Goal: Find specific page/section: Find specific page/section

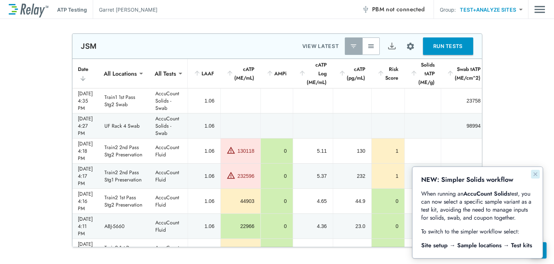
click at [535, 174] on icon "Close guide" at bounding box center [535, 174] width 4 height 4
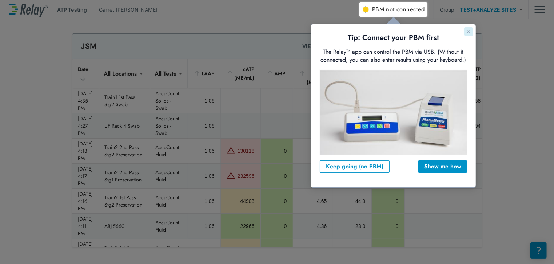
click at [469, 29] on icon "Close guide" at bounding box center [468, 31] width 6 height 6
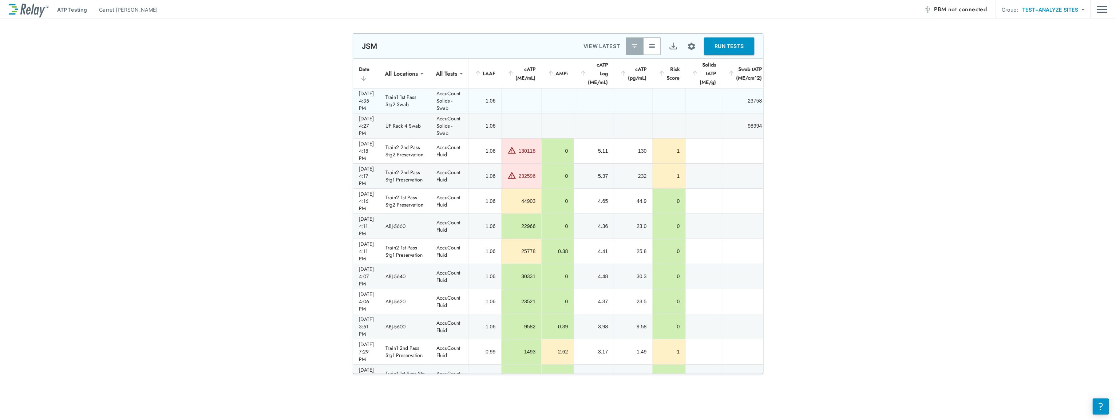
click at [425, 106] on td "Train1 1st Pass Stg2 Swab" at bounding box center [405, 100] width 51 height 25
click at [554, 15] on body "**********" at bounding box center [558, 210] width 1116 height 420
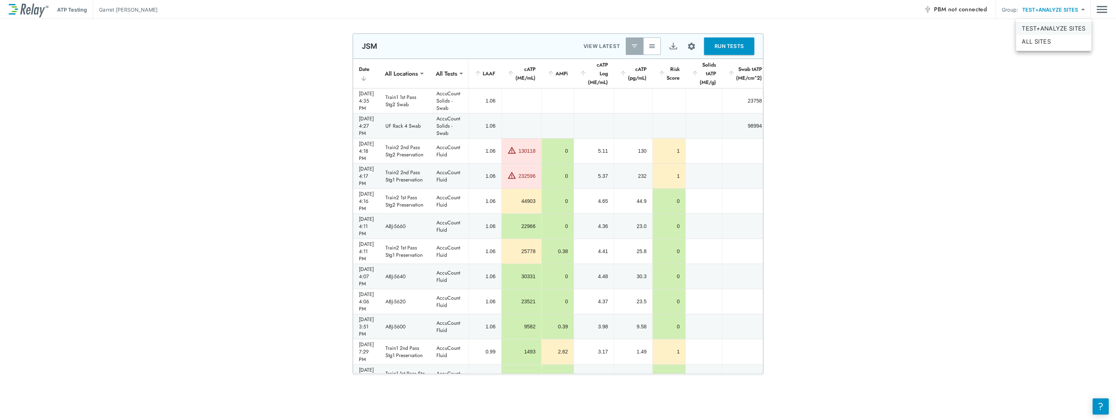
click at [554, 32] on li "TEST+ANALYZE SITES" at bounding box center [1053, 28] width 75 height 13
click at [554, 6] on div "**********" at bounding box center [558, 9] width 1098 height 19
click at [554, 9] on img "Main menu" at bounding box center [1101, 10] width 11 height 14
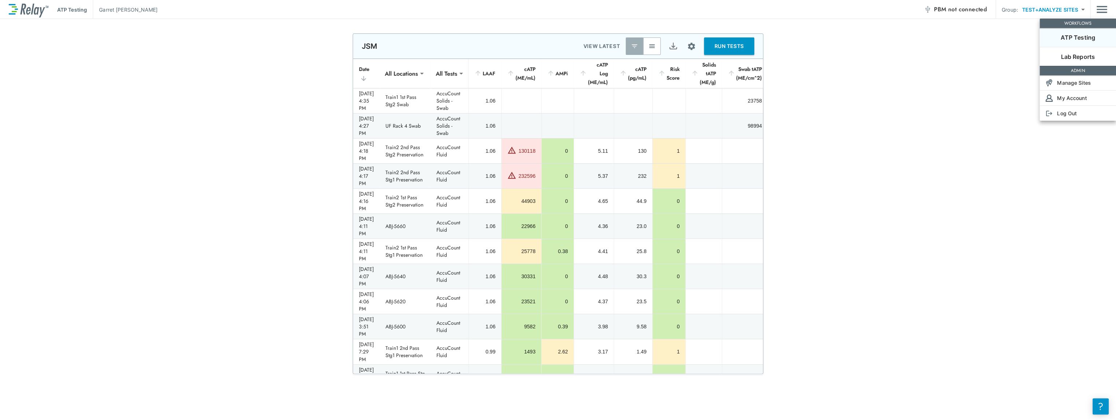
click at [554, 43] on li "ATP Testing" at bounding box center [1077, 37] width 76 height 19
drag, startPoint x: 1011, startPoint y: 84, endPoint x: 1005, endPoint y: 86, distance: 5.9
click at [554, 84] on div at bounding box center [558, 210] width 1116 height 420
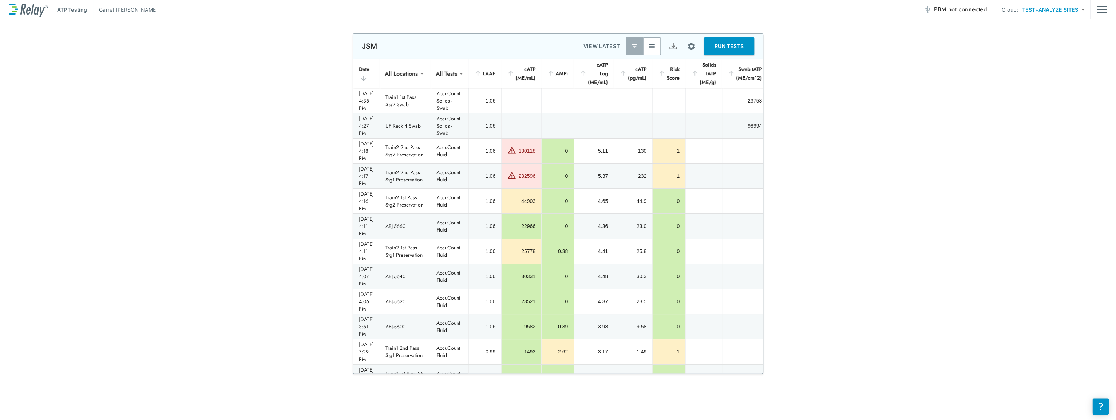
click at [34, 12] on img at bounding box center [29, 10] width 40 height 16
click at [66, 11] on p "ATP Testing" at bounding box center [72, 10] width 30 height 8
